Goal: Task Accomplishment & Management: Manage account settings

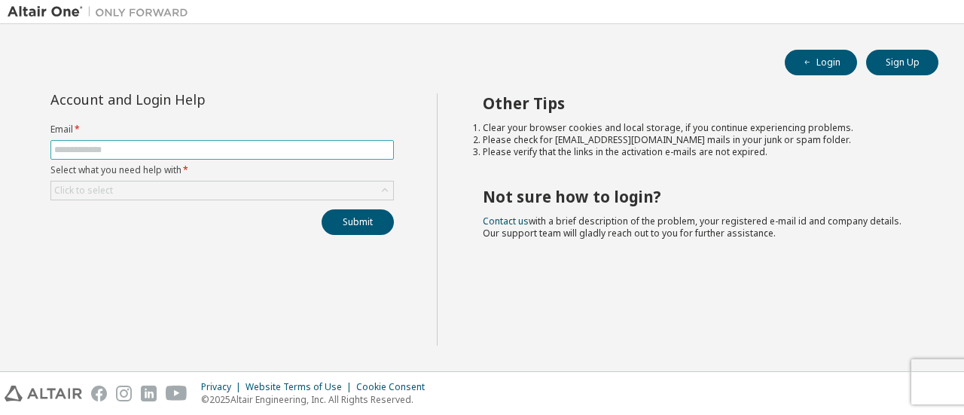
click at [272, 153] on input "text" at bounding box center [222, 150] width 336 height 12
type input "**********"
click at [281, 197] on div "Click to select" at bounding box center [222, 190] width 342 height 18
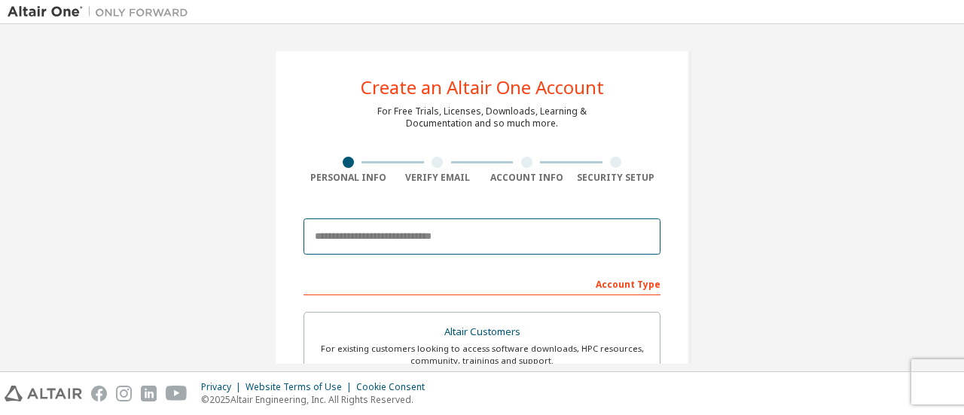
click at [447, 233] on input "email" at bounding box center [481, 236] width 357 height 36
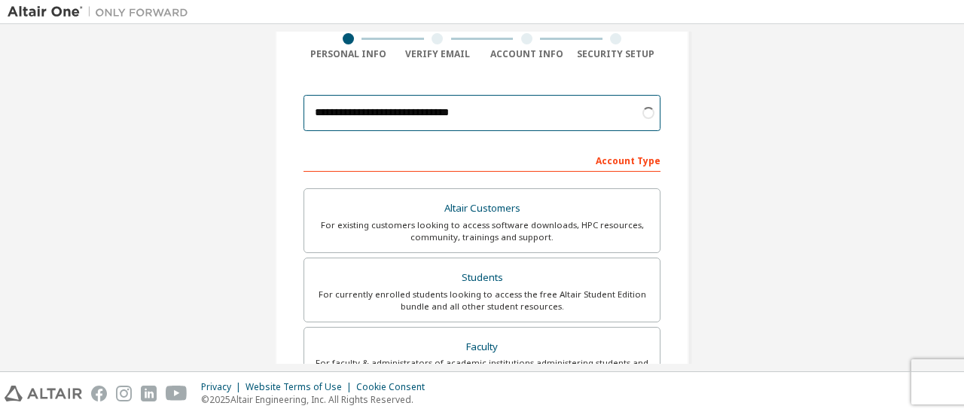
scroll to position [128, 0]
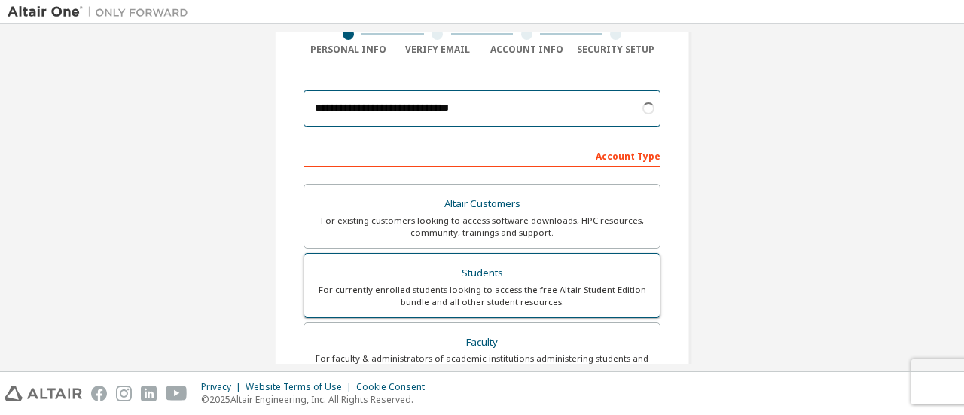
type input "**********"
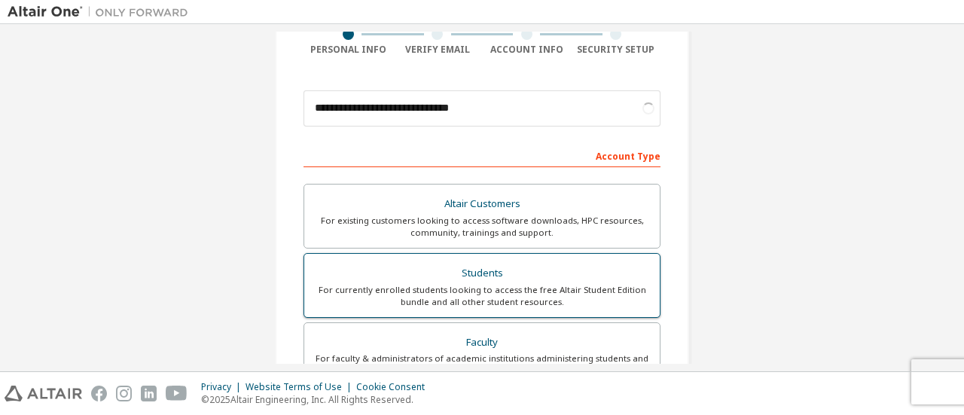
click at [490, 270] on div "Students" at bounding box center [481, 273] width 337 height 21
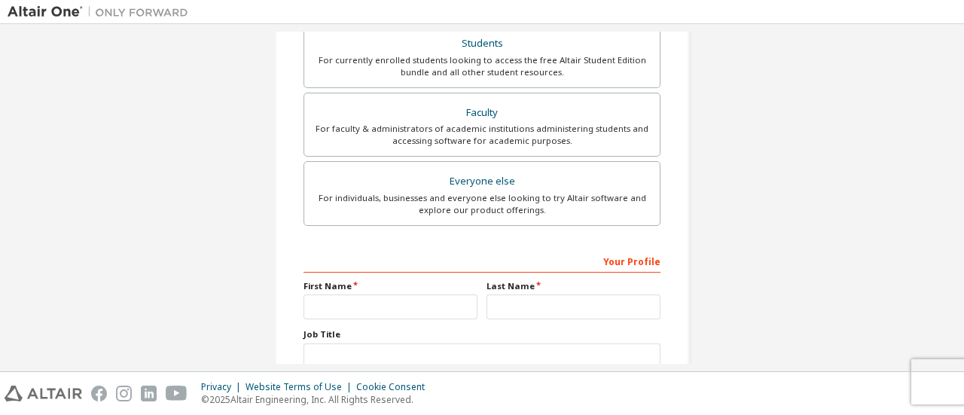
scroll to position [387, 0]
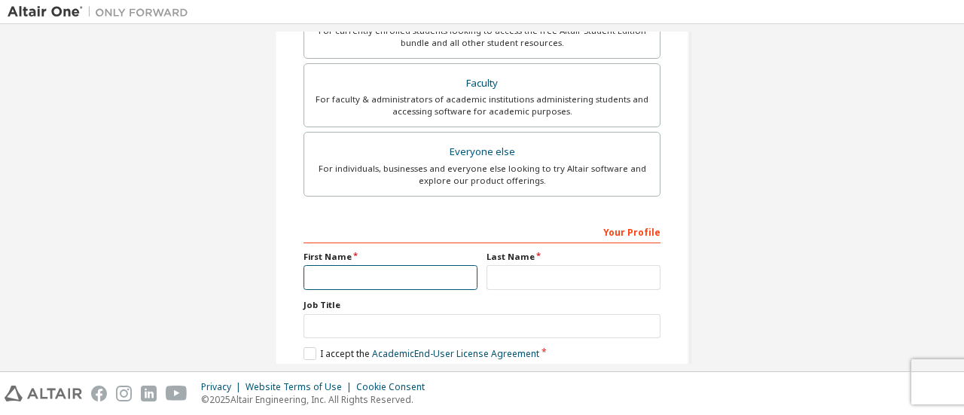
click at [419, 276] on input "text" at bounding box center [390, 277] width 174 height 25
type input "*******"
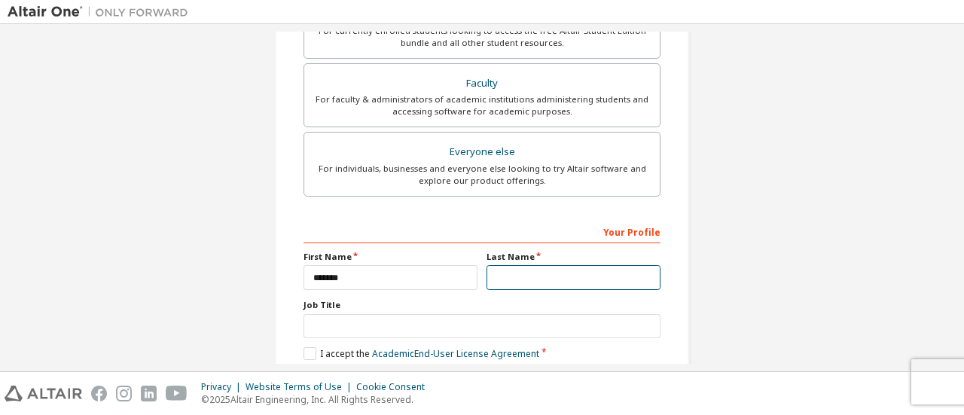
click at [513, 277] on input "text" at bounding box center [573, 277] width 174 height 25
type input "*********"
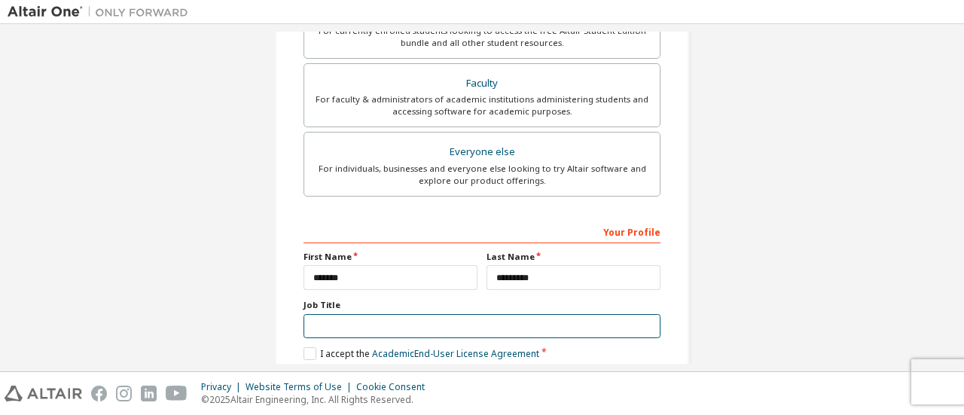
click at [419, 316] on input "text" at bounding box center [481, 326] width 357 height 25
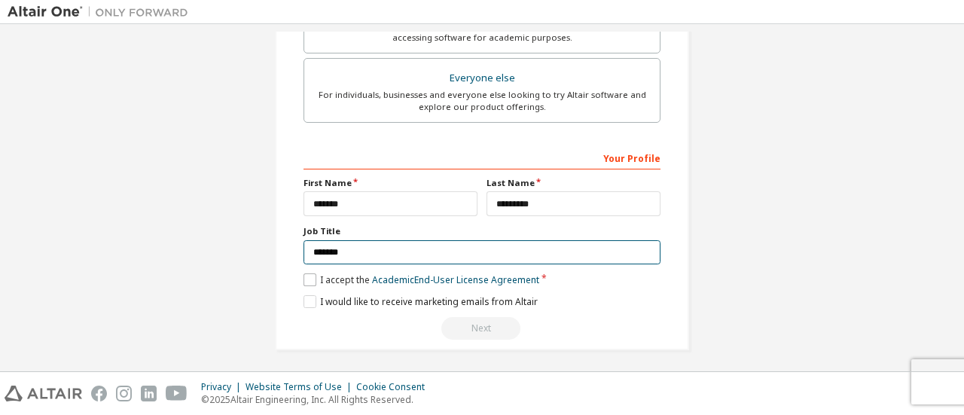
type input "*******"
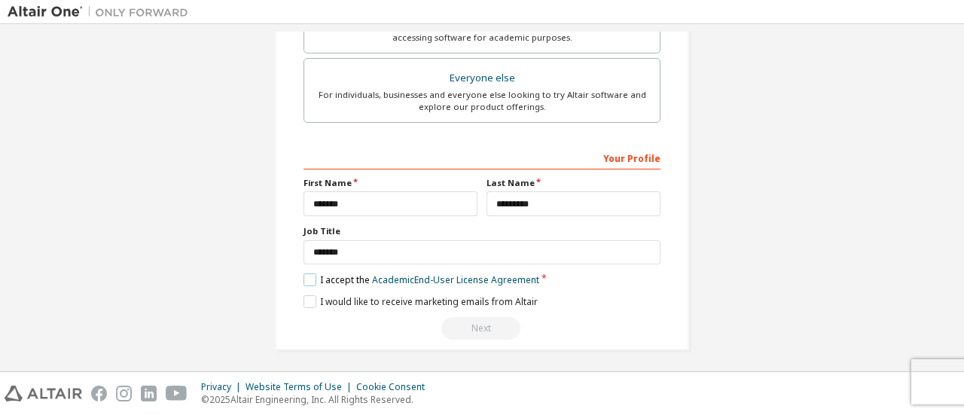
click at [308, 275] on label "I accept the Academic End-User License Agreement" at bounding box center [421, 279] width 236 height 13
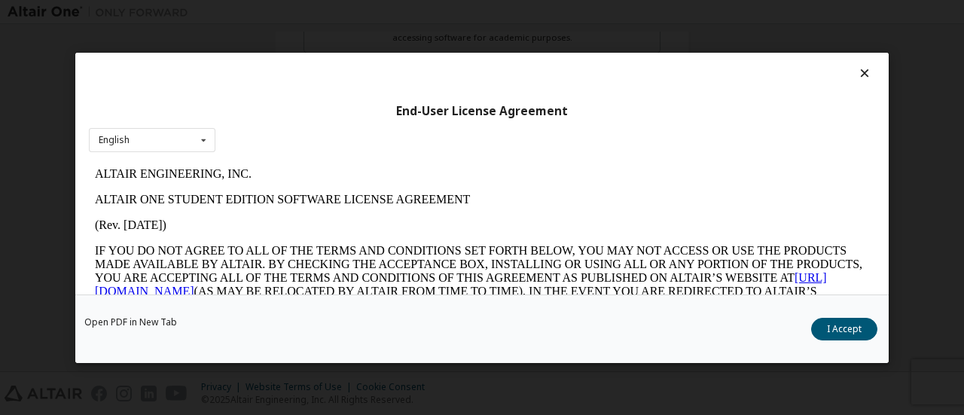
scroll to position [0, 0]
click at [820, 327] on button "I Accept" at bounding box center [844, 328] width 66 height 23
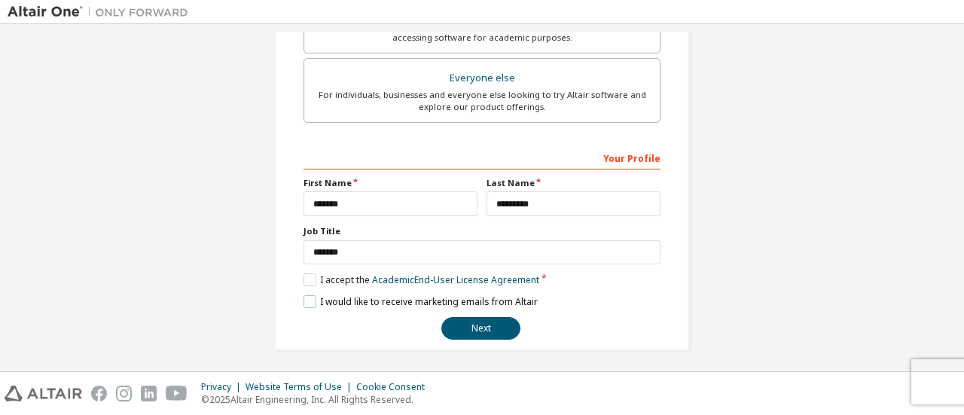
click at [308, 299] on label "I would like to receive marketing emails from Altair" at bounding box center [420, 301] width 234 height 13
click at [470, 324] on button "Next" at bounding box center [480, 328] width 79 height 23
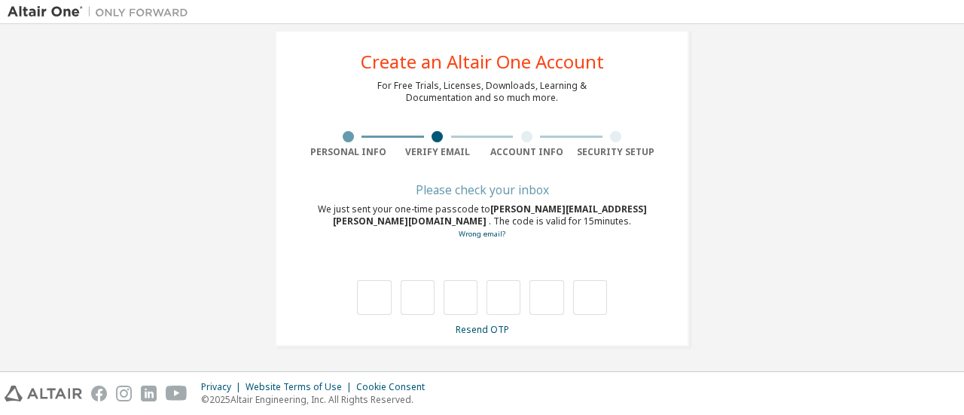
type input "*"
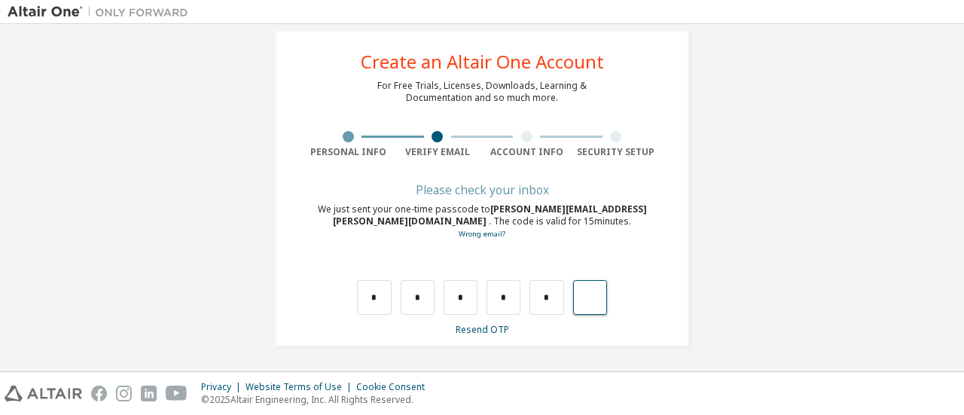
type input "*"
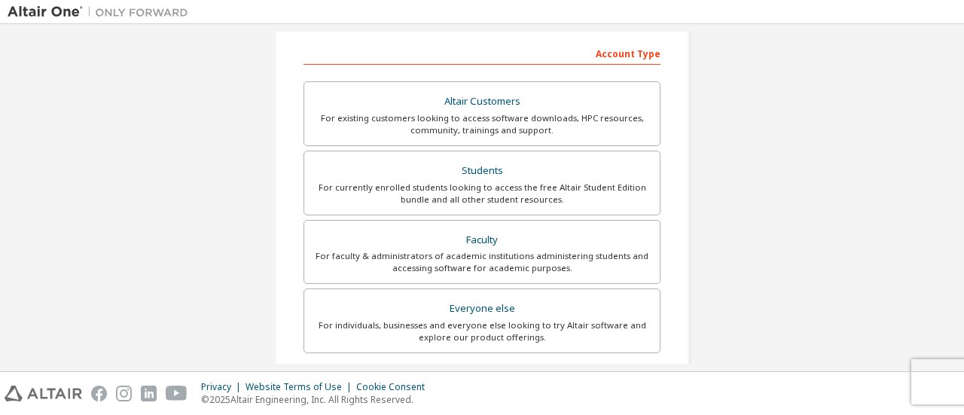
scroll to position [226, 0]
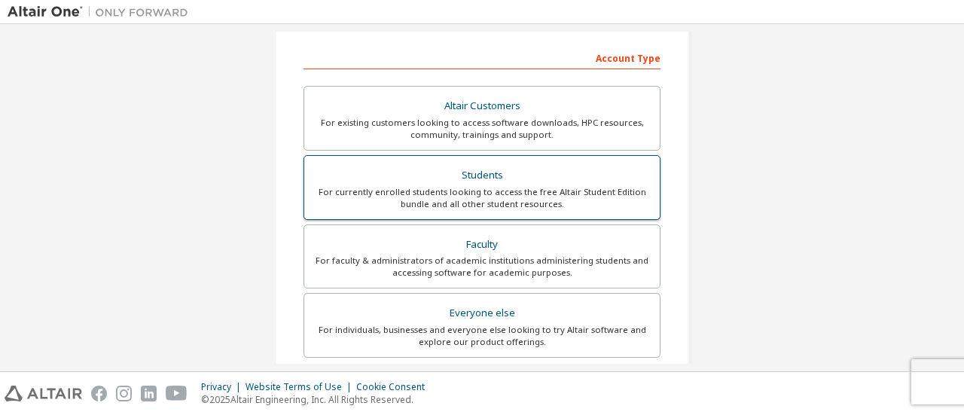
click at [516, 171] on div "Students" at bounding box center [481, 175] width 337 height 21
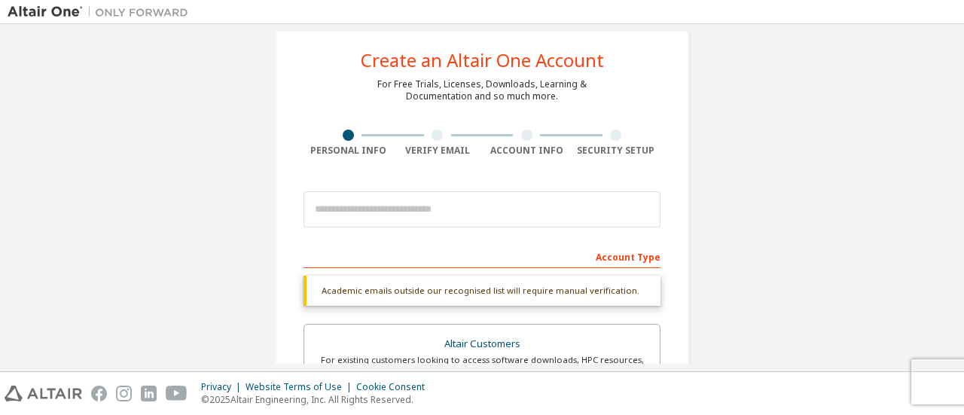
scroll to position [26, 0]
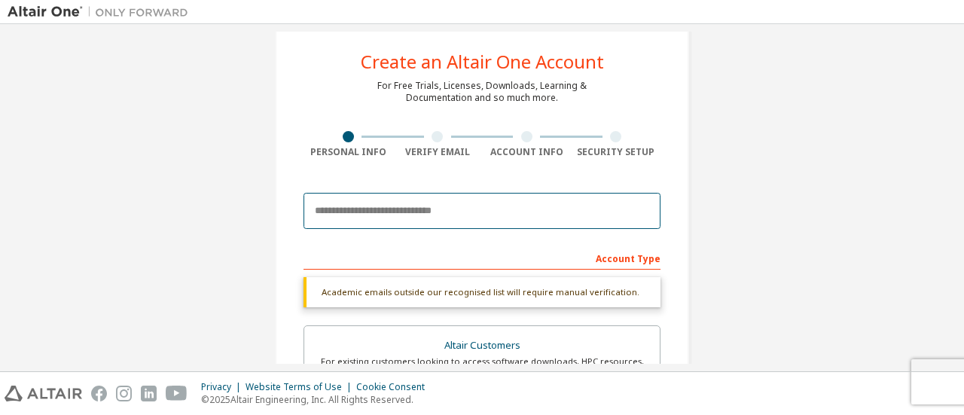
click at [449, 201] on input "email" at bounding box center [481, 211] width 357 height 36
type input "**********"
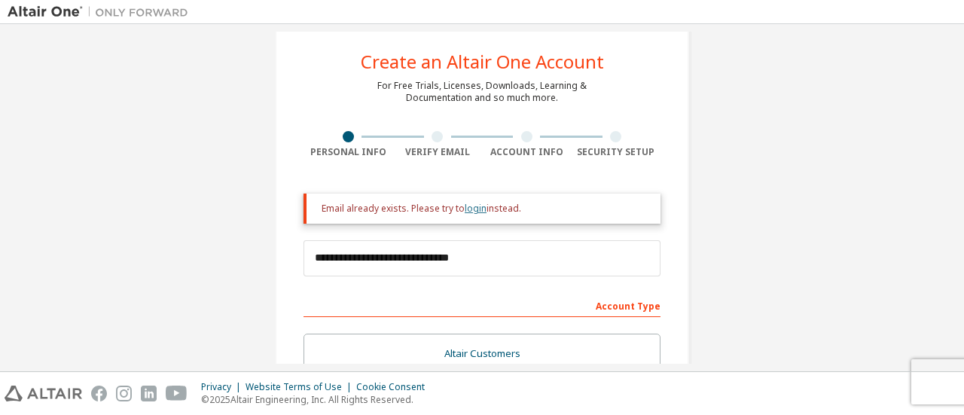
click at [470, 211] on link "login" at bounding box center [475, 208] width 22 height 13
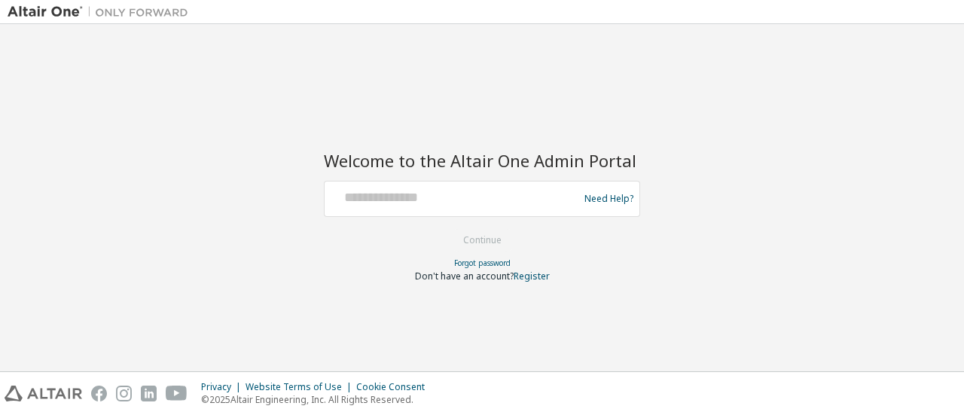
click at [462, 210] on div at bounding box center [453, 198] width 246 height 29
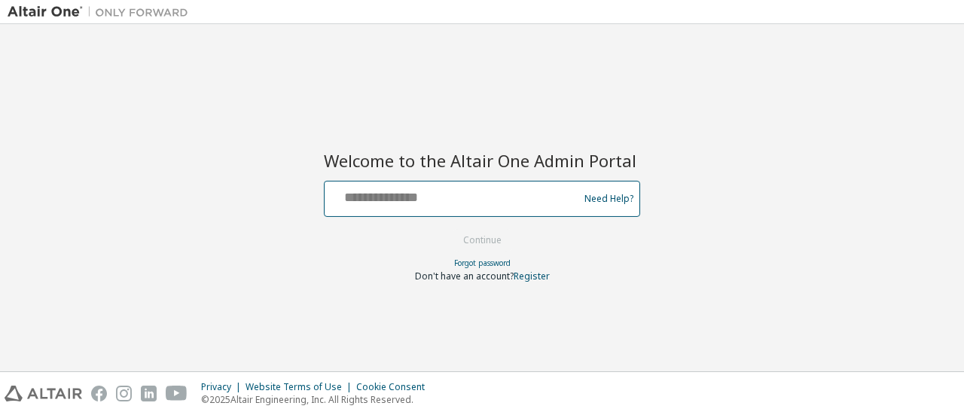
click at [428, 191] on input "text" at bounding box center [453, 195] width 246 height 22
type input "**********"
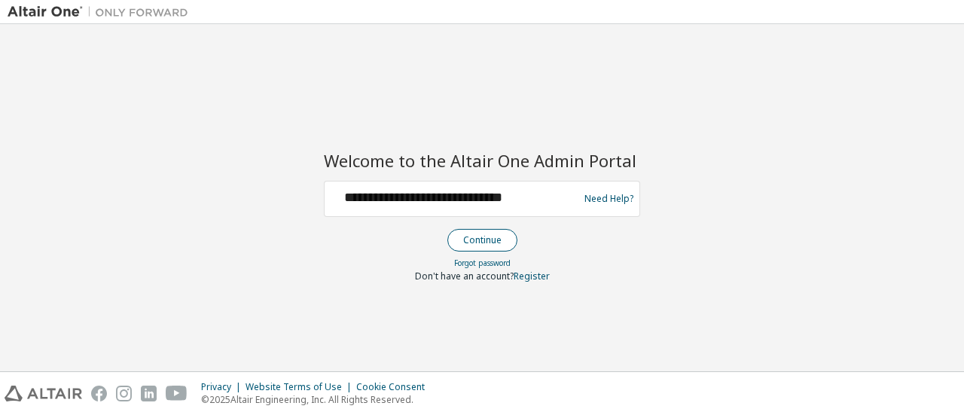
click at [511, 241] on button "Continue" at bounding box center [482, 240] width 70 height 23
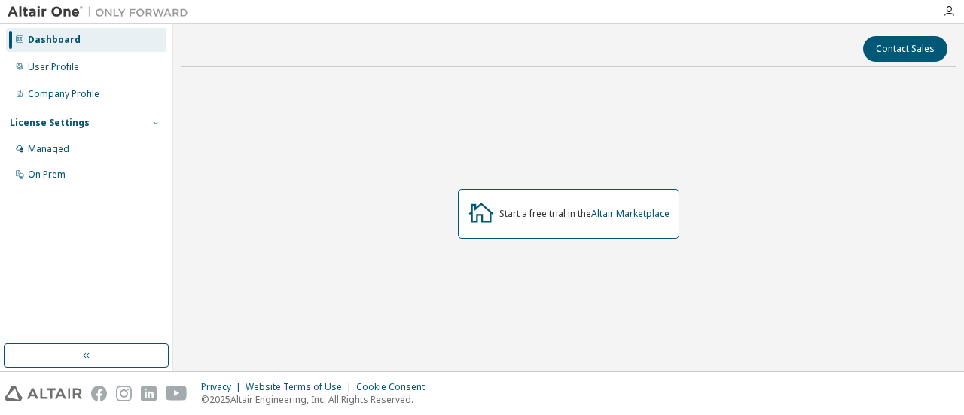
click at [158, 123] on icon "button" at bounding box center [155, 122] width 9 height 9
click at [99, 358] on button "button" at bounding box center [86, 355] width 165 height 24
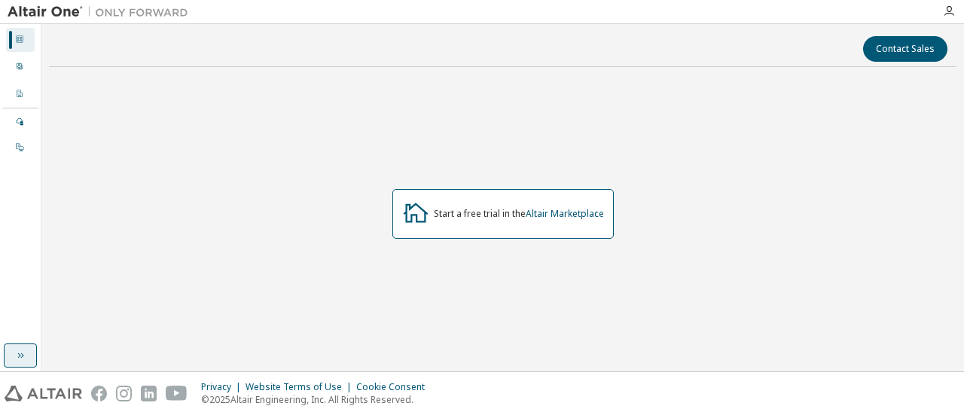
click at [5, 362] on button "button" at bounding box center [20, 355] width 33 height 24
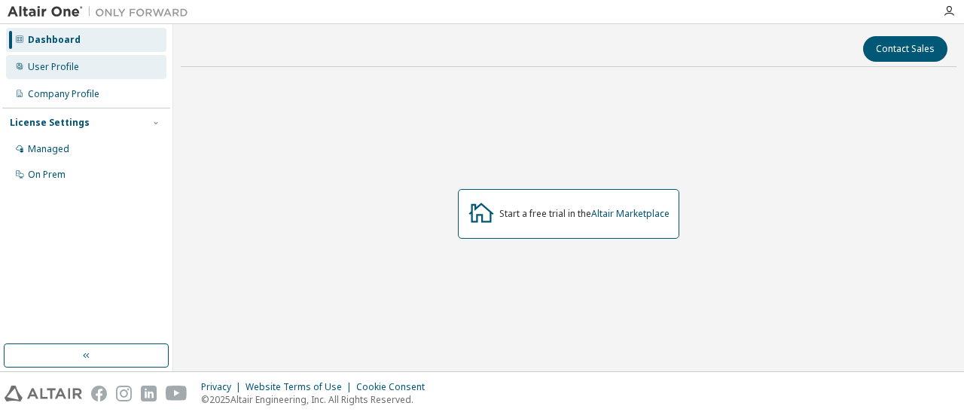
click at [50, 73] on div "User Profile" at bounding box center [86, 67] width 160 height 24
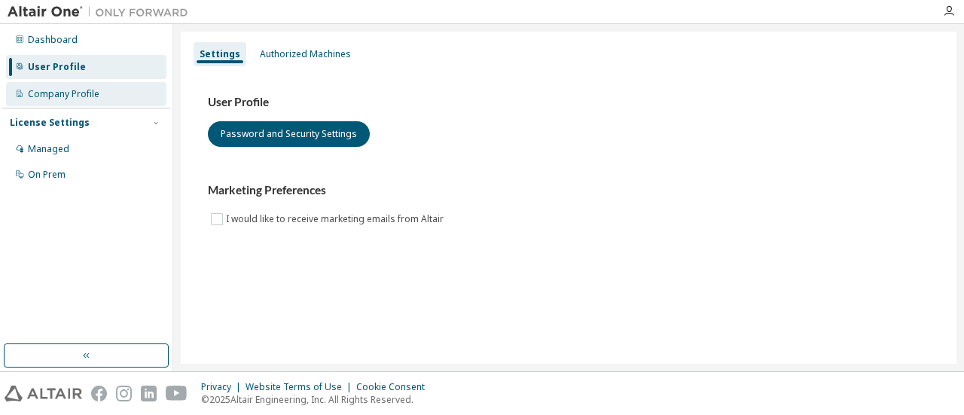
click at [56, 92] on div "Company Profile" at bounding box center [64, 94] width 72 height 12
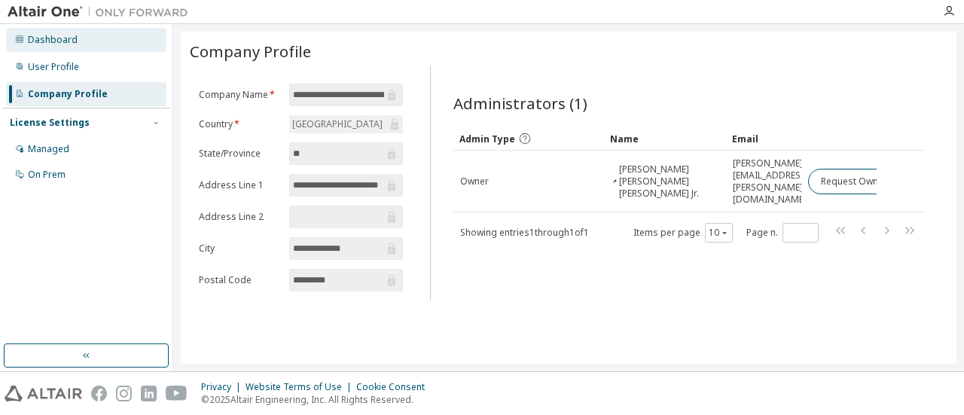
click at [25, 41] on div "Dashboard" at bounding box center [86, 40] width 160 height 24
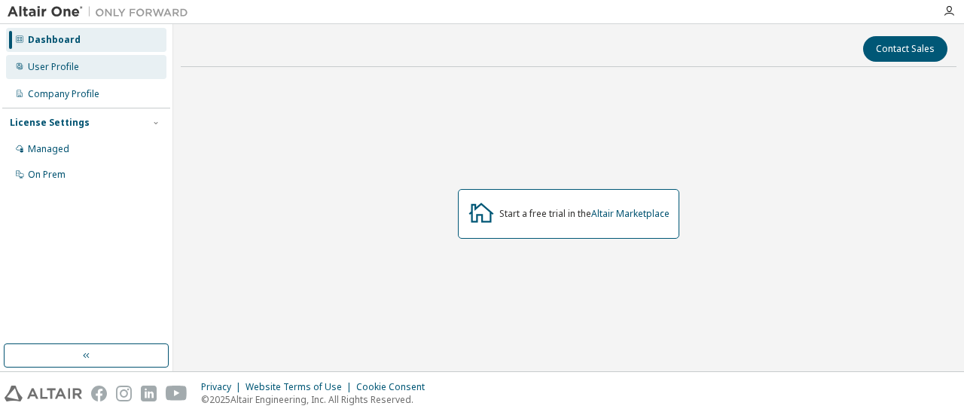
click at [59, 68] on div "User Profile" at bounding box center [53, 67] width 51 height 12
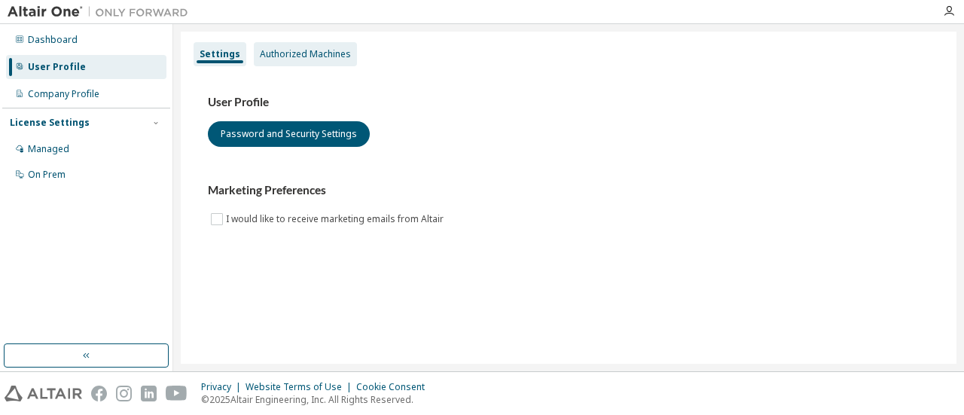
click at [302, 51] on div "Authorized Machines" at bounding box center [305, 54] width 91 height 12
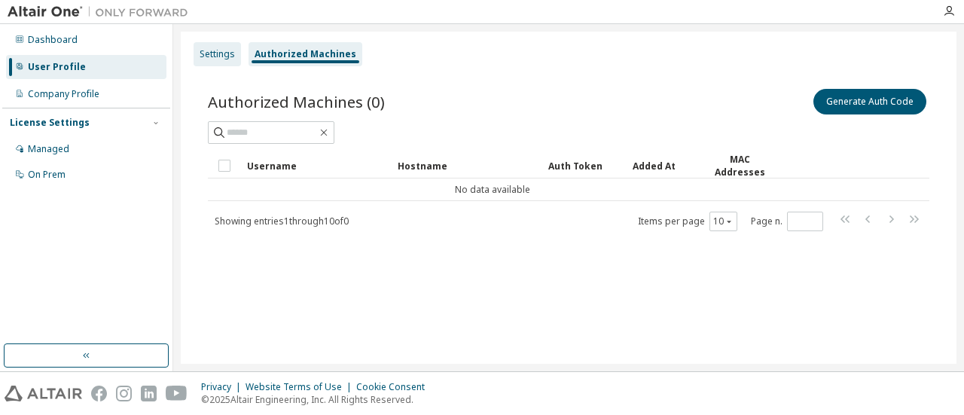
click at [225, 52] on div "Settings" at bounding box center [216, 54] width 35 height 12
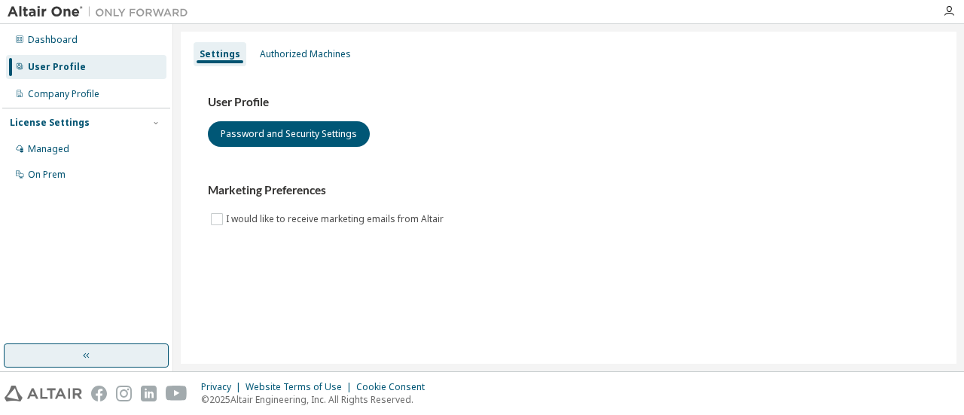
click at [90, 364] on button "button" at bounding box center [86, 355] width 165 height 24
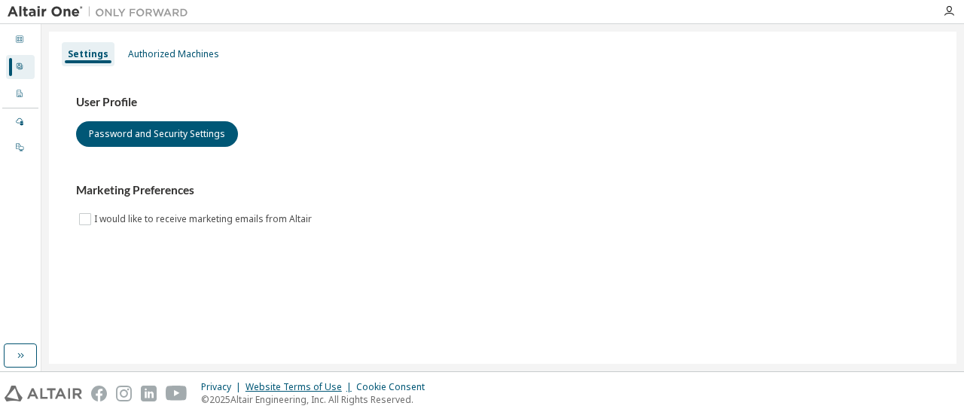
click at [321, 387] on div "Website Terms of Use" at bounding box center [300, 387] width 111 height 12
click at [949, 10] on icon "button" at bounding box center [948, 11] width 12 height 12
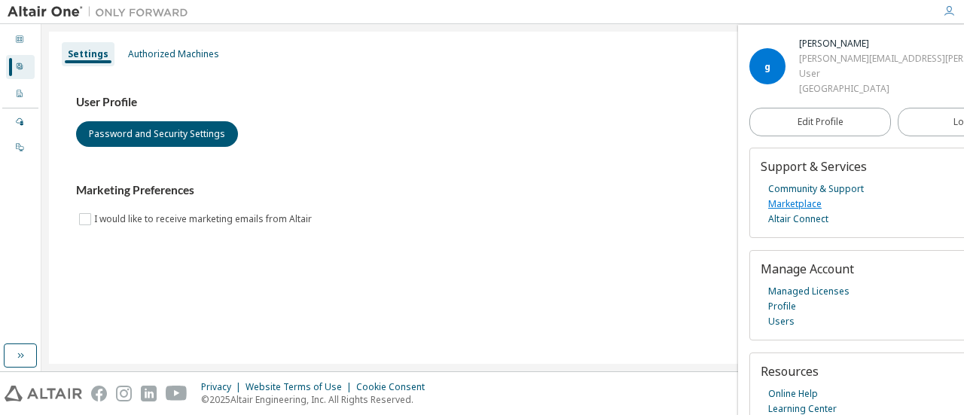
click at [804, 212] on link "Marketplace" at bounding box center [794, 203] width 53 height 15
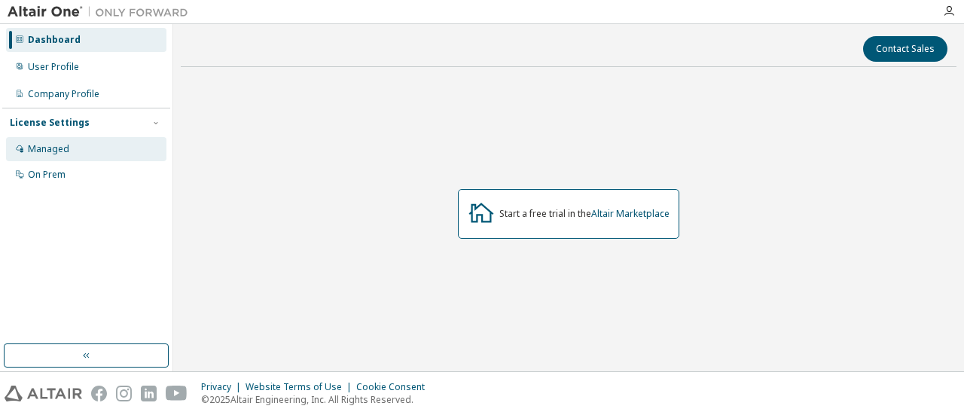
click at [69, 146] on div "Managed" at bounding box center [86, 149] width 160 height 24
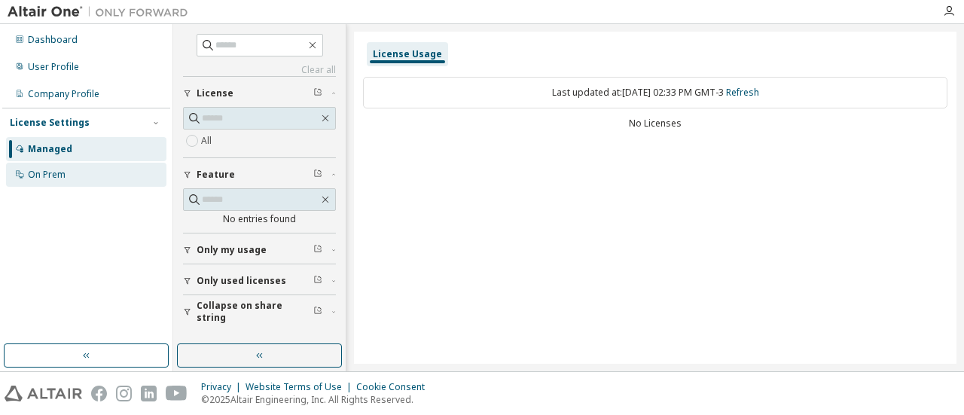
click at [62, 169] on div "On Prem" at bounding box center [47, 175] width 38 height 12
